Goal: Navigation & Orientation: Go to known website

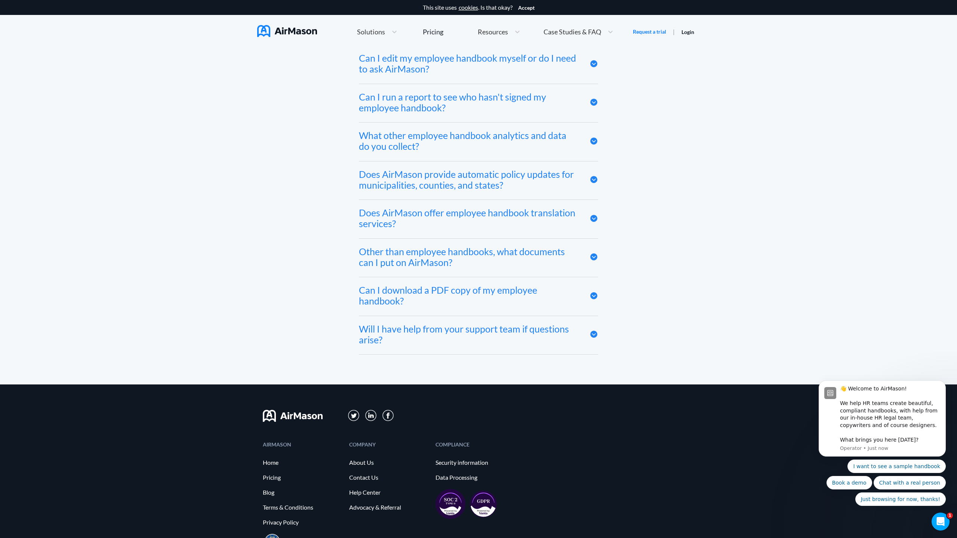
scroll to position [4109, 0]
